Goal: Communication & Community: Answer question/provide support

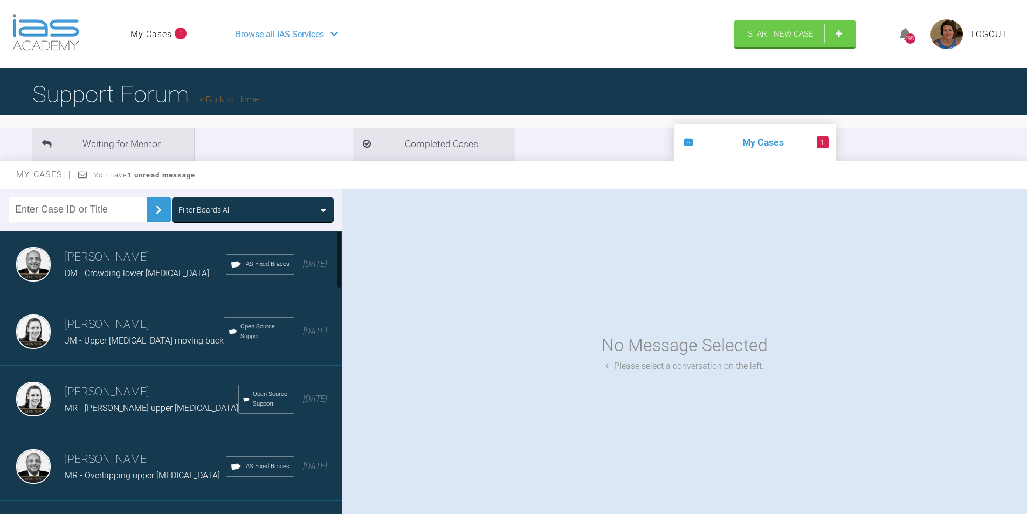
click at [324, 209] on icon at bounding box center [323, 210] width 5 height 9
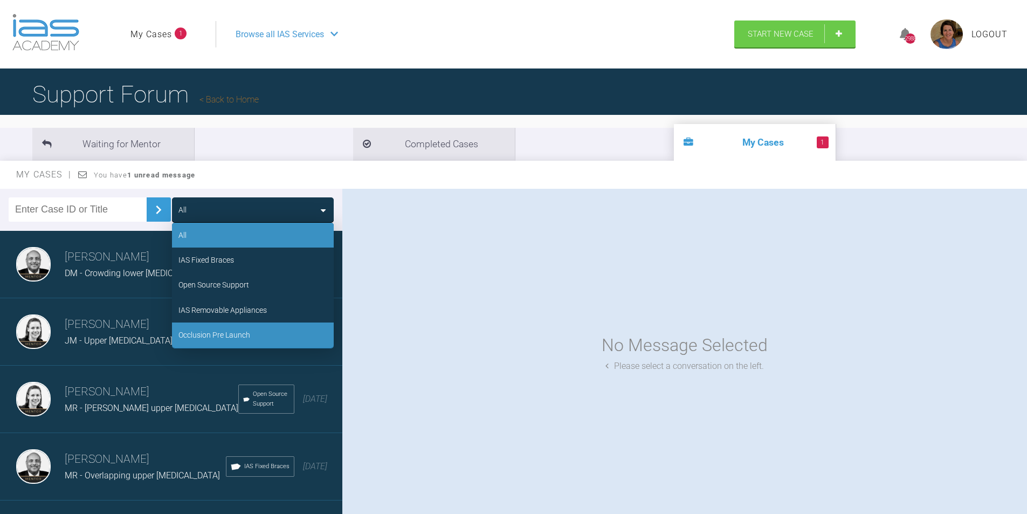
click at [220, 336] on div "Occlusion Pre Launch" at bounding box center [214, 335] width 72 height 12
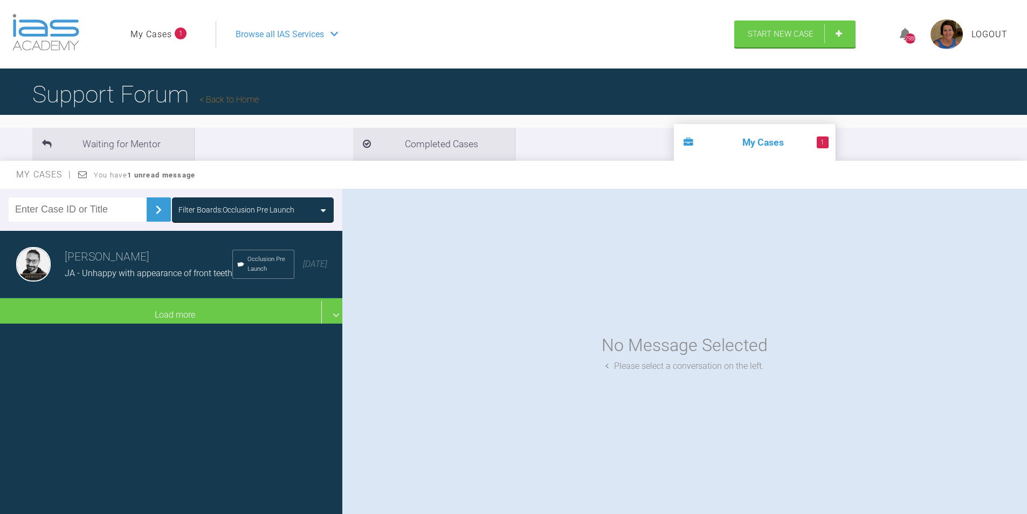
click at [173, 278] on span "JA - Unhappy with appearance of front teeth" at bounding box center [149, 273] width 168 height 10
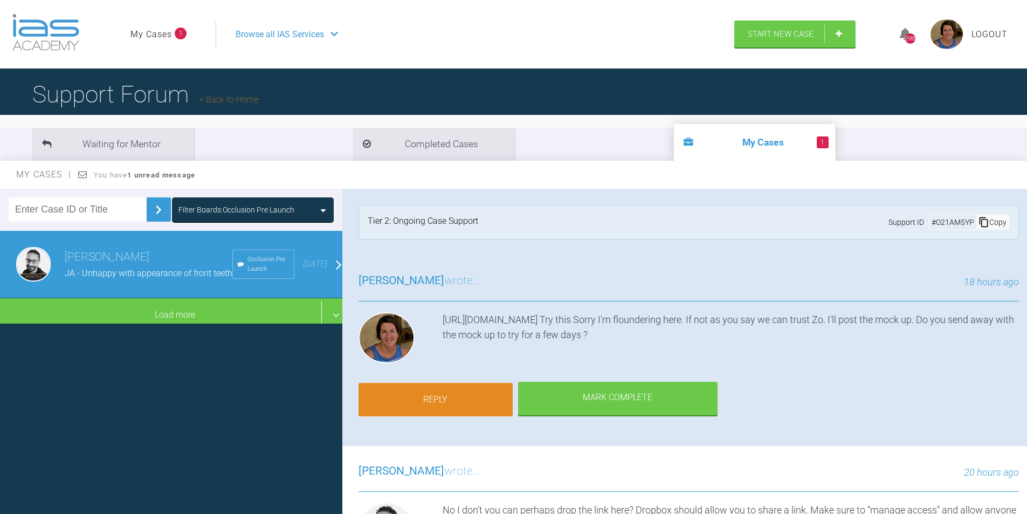
click at [467, 398] on link "Reply" at bounding box center [435, 399] width 154 height 33
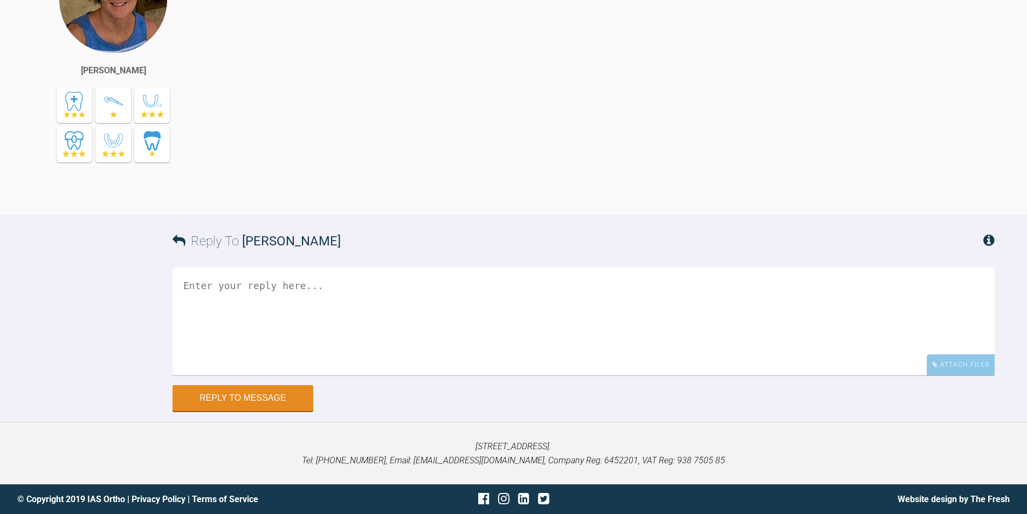
scroll to position [11068, 0]
click at [209, 286] on textarea at bounding box center [583, 322] width 822 height 108
type textarea "Here are some screen shots."
click at [975, 364] on div "Attach Files" at bounding box center [961, 365] width 68 height 21
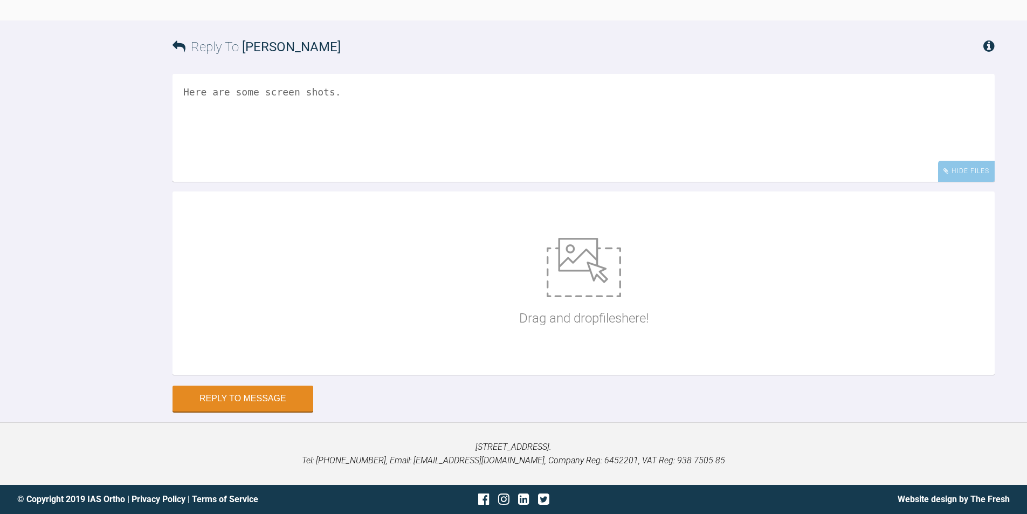
click at [568, 297] on img at bounding box center [584, 267] width 74 height 59
type input "C:\fakepath\thumbnail_IMG_5047.jpg"
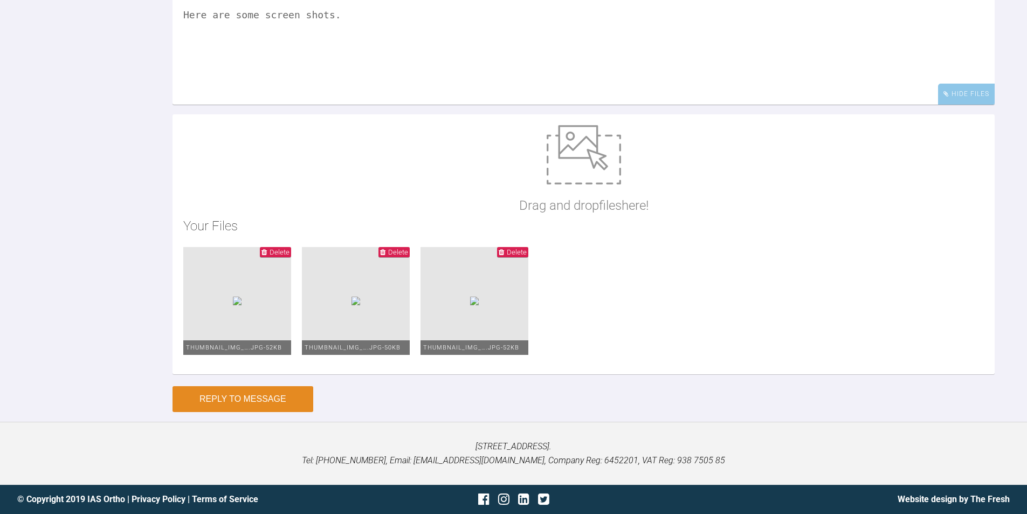
click at [255, 412] on button "Reply to Message" at bounding box center [242, 399] width 141 height 26
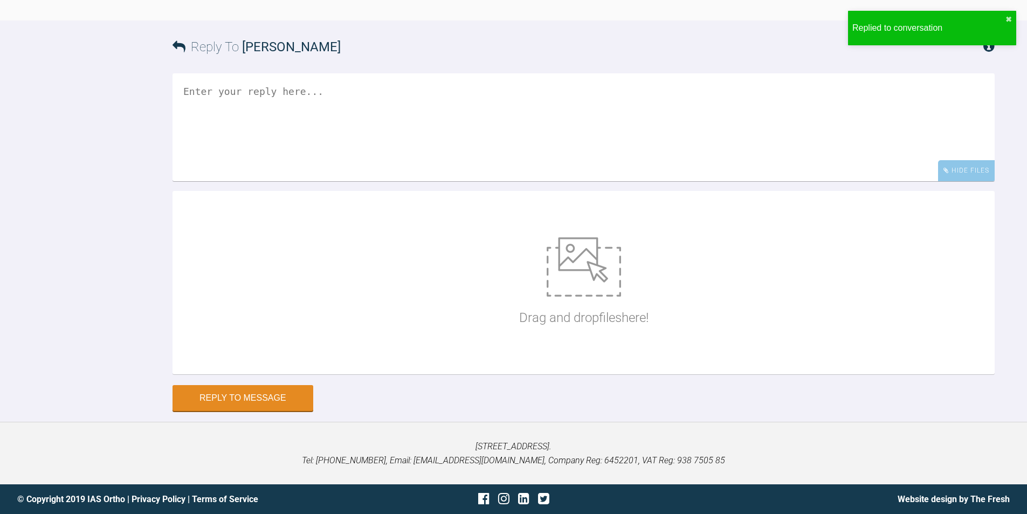
scroll to position [11450, 0]
